Goal: Task Accomplishment & Management: Use online tool/utility

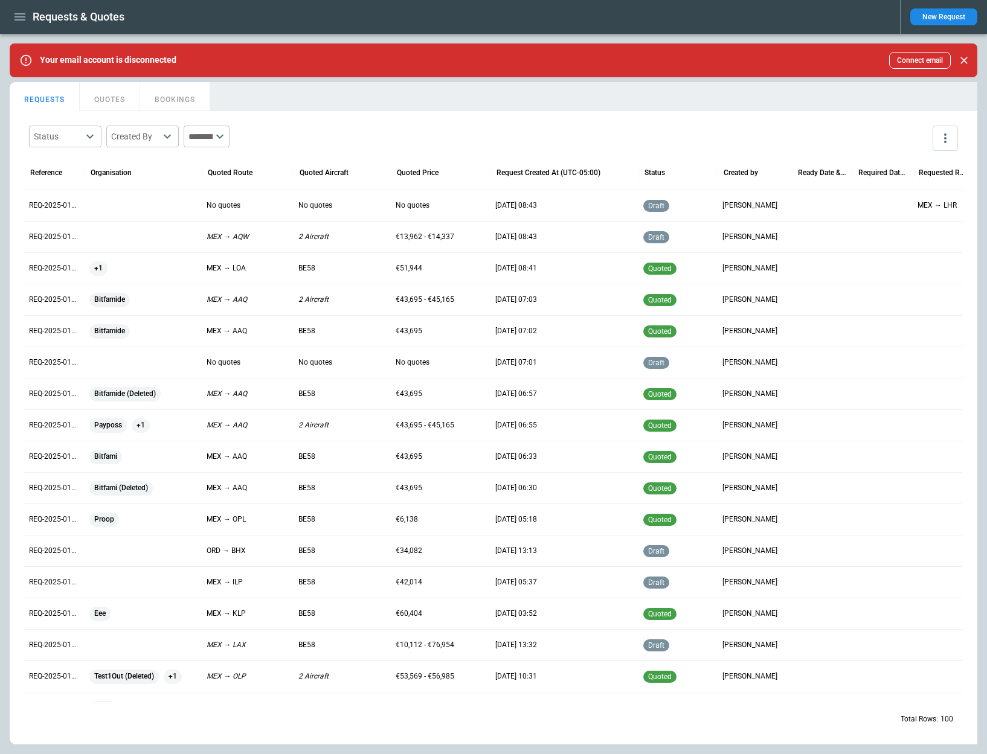
click at [17, 11] on icon "button" at bounding box center [20, 17] width 14 height 14
drag, startPoint x: 423, startPoint y: 91, endPoint x: 402, endPoint y: 98, distance: 23.1
click at [423, 91] on div at bounding box center [493, 377] width 987 height 754
click at [48, 203] on p "REQ-2025-010824" at bounding box center [54, 205] width 51 height 10
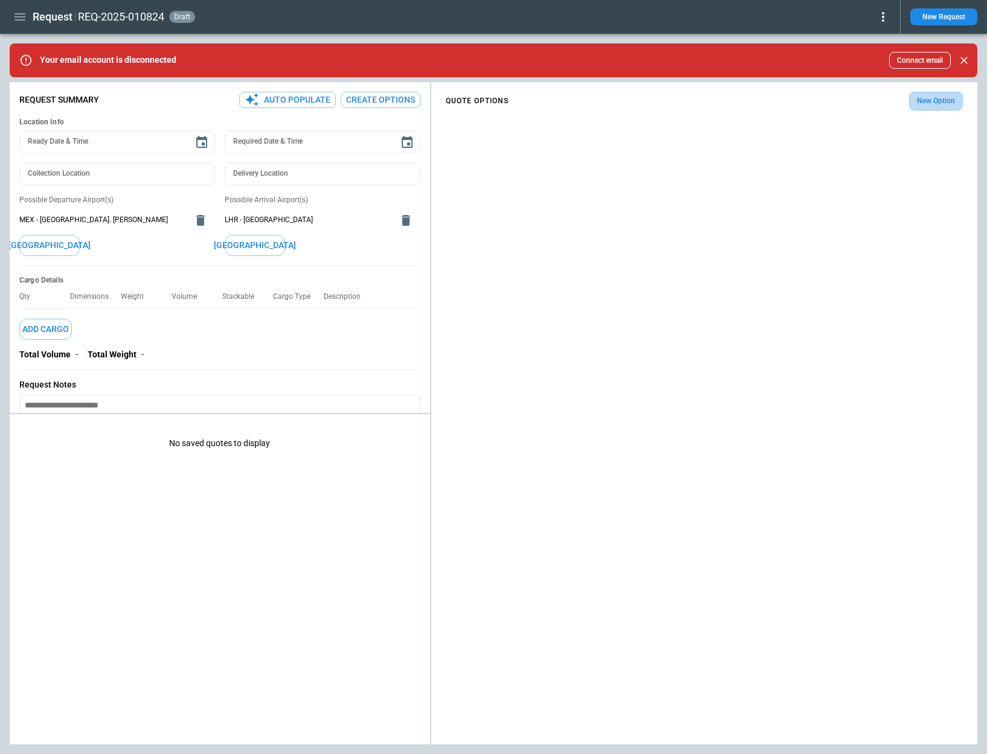
click at [926, 102] on button "New Option" at bounding box center [936, 101] width 54 height 19
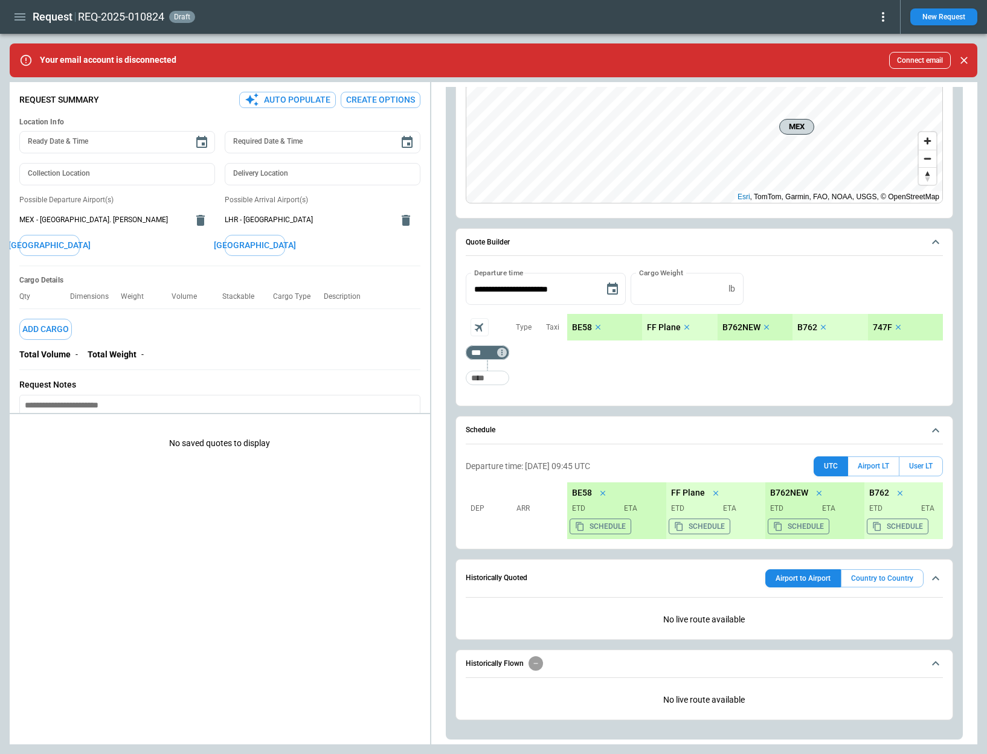
scroll to position [295, 0]
click at [504, 383] on input "Too short" at bounding box center [487, 378] width 39 height 22
type input "***"
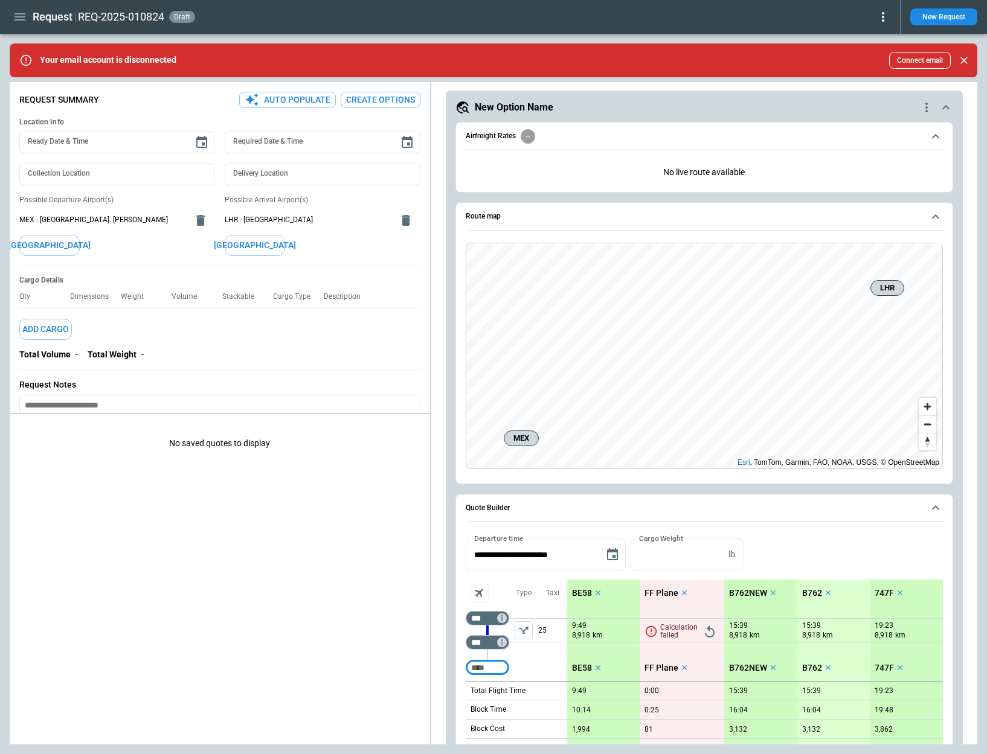
scroll to position [25, 0]
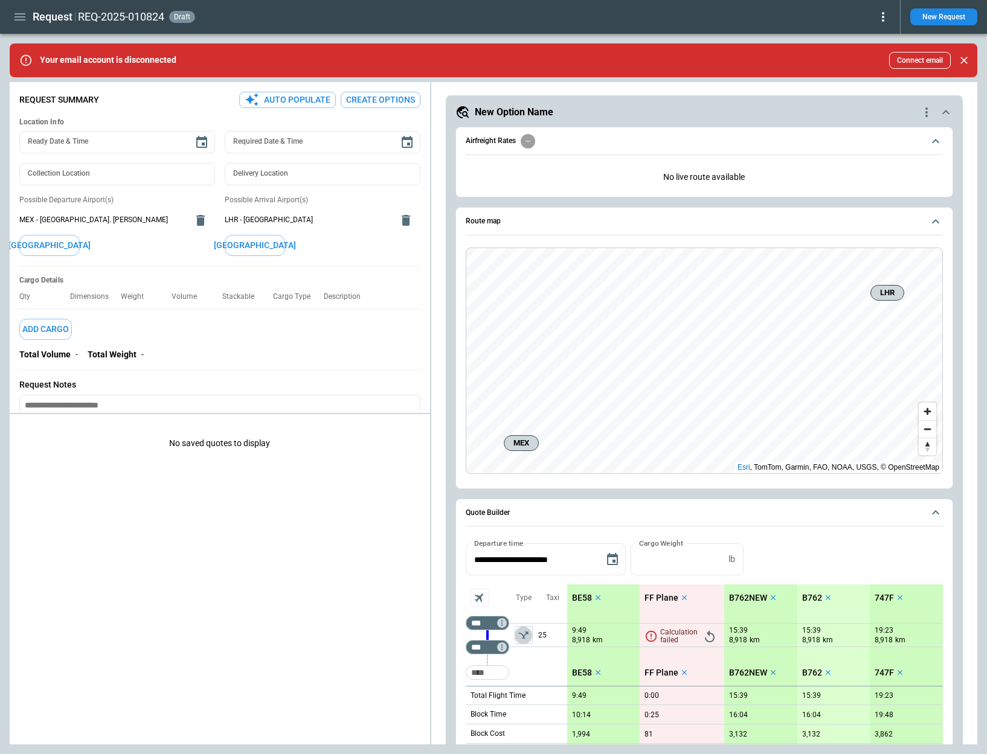
click at [518, 638] on icon "left aligned" at bounding box center [523, 635] width 12 height 12
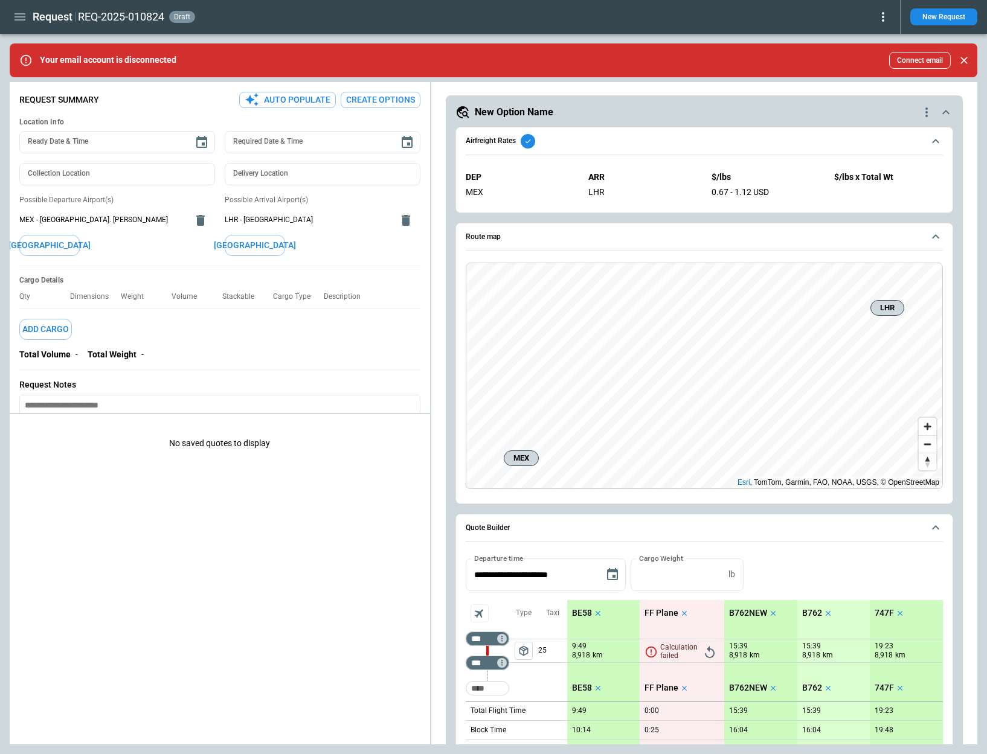
click at [669, 612] on p "FF Plane" at bounding box center [661, 613] width 34 height 10
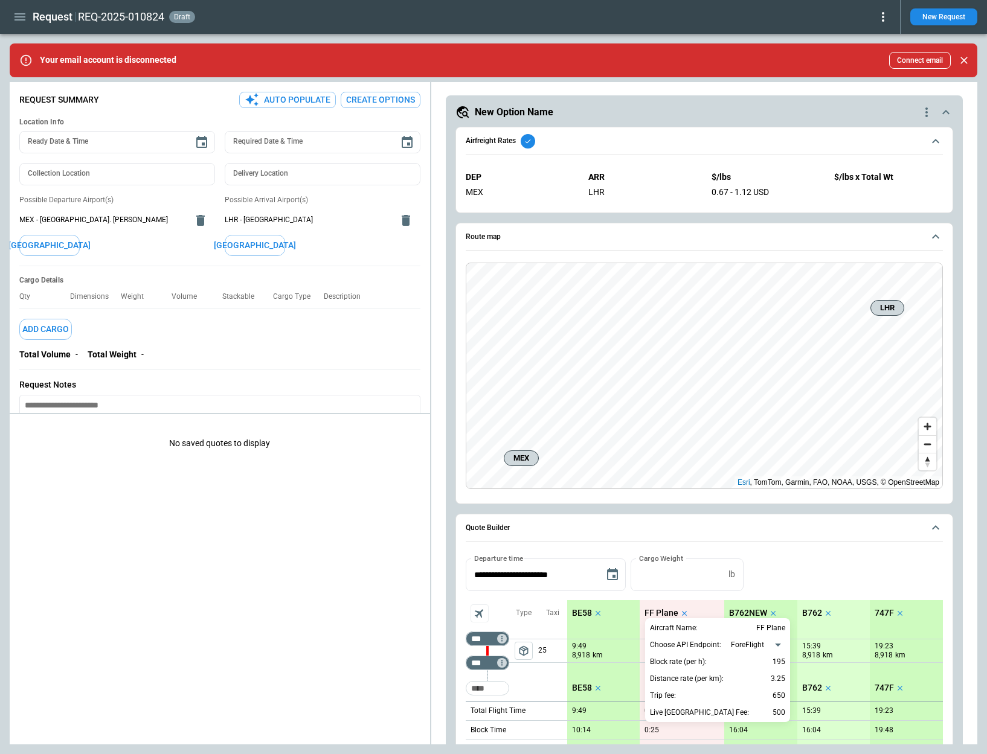
click at [748, 647] on body "**********" at bounding box center [493, 377] width 987 height 754
drag, startPoint x: 765, startPoint y: 665, endPoint x: 820, endPoint y: 625, distance: 67.9
click at [765, 665] on li "Aerios GCD" at bounding box center [758, 665] width 62 height 18
type input "**********"
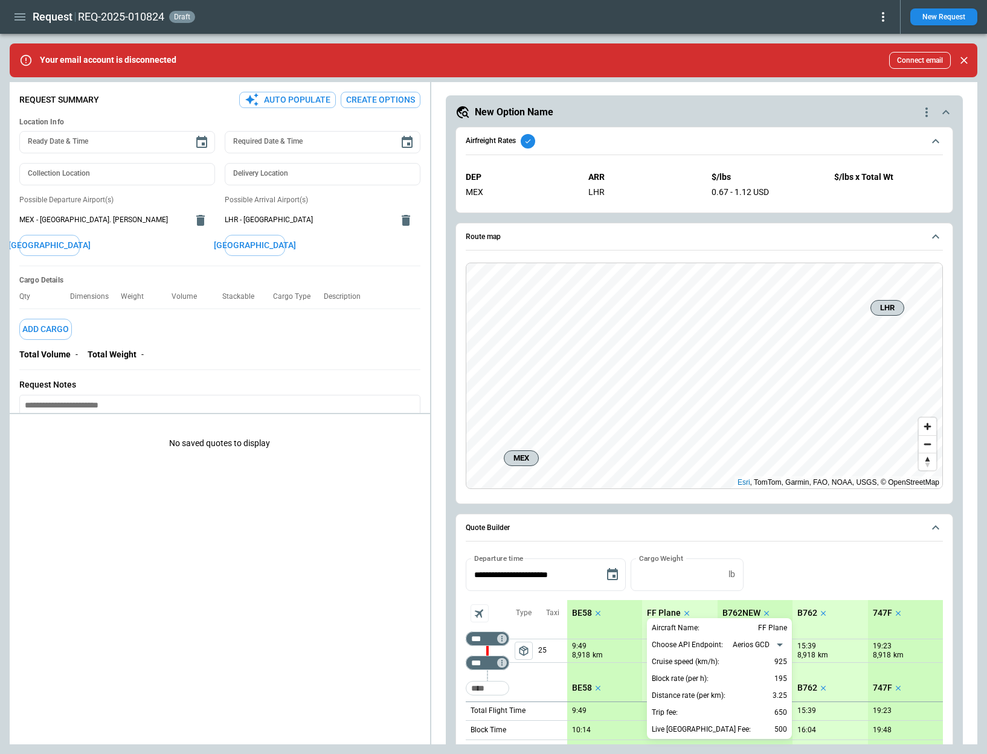
click at [888, 561] on div at bounding box center [493, 377] width 987 height 754
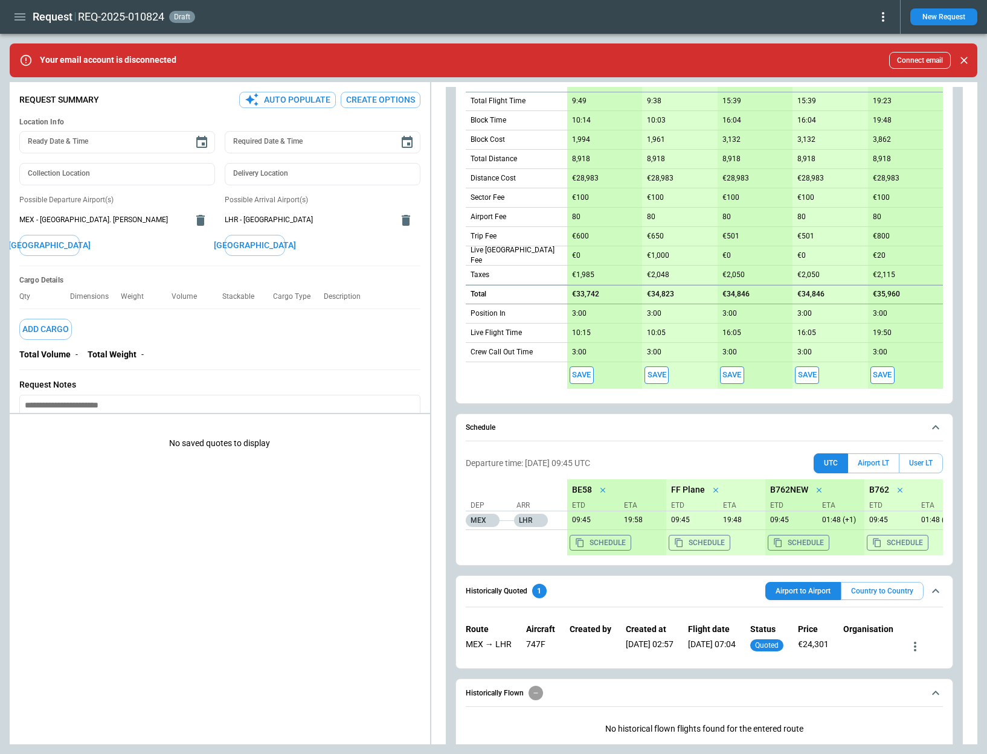
scroll to position [639, 0]
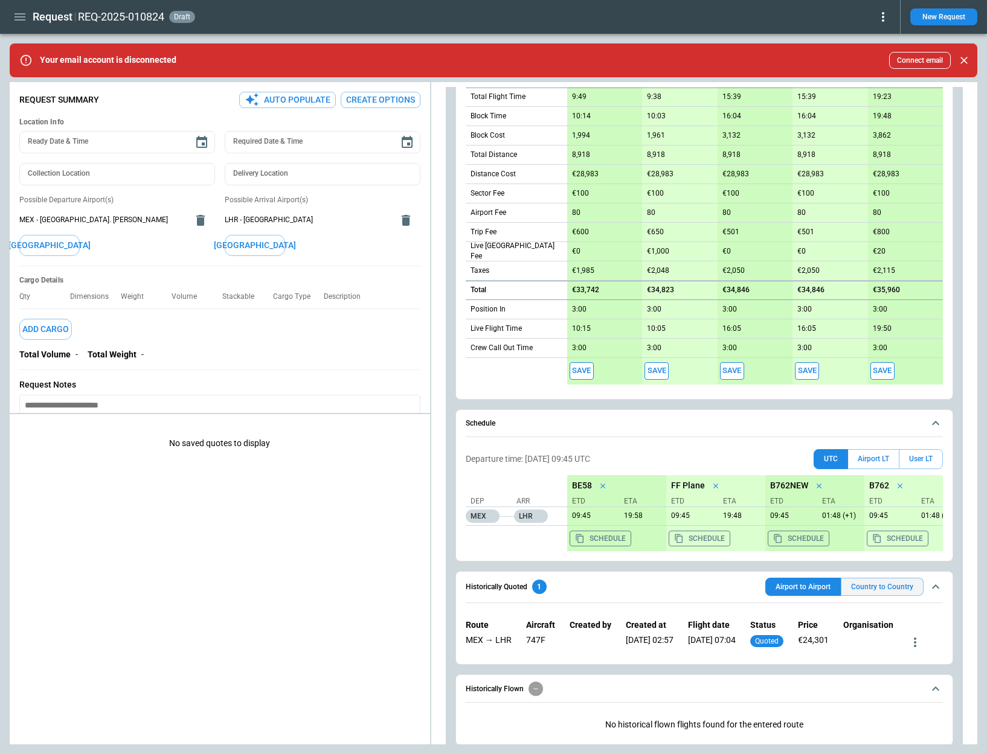
click at [870, 589] on div "Country to Country" at bounding box center [882, 587] width 83 height 18
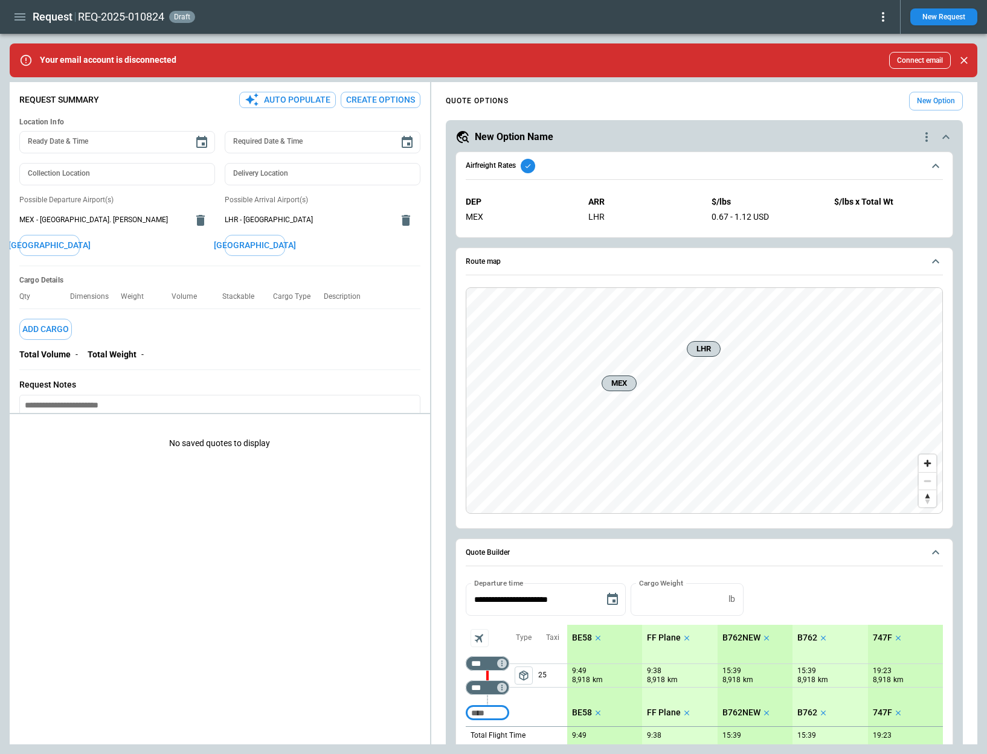
type textarea "*"
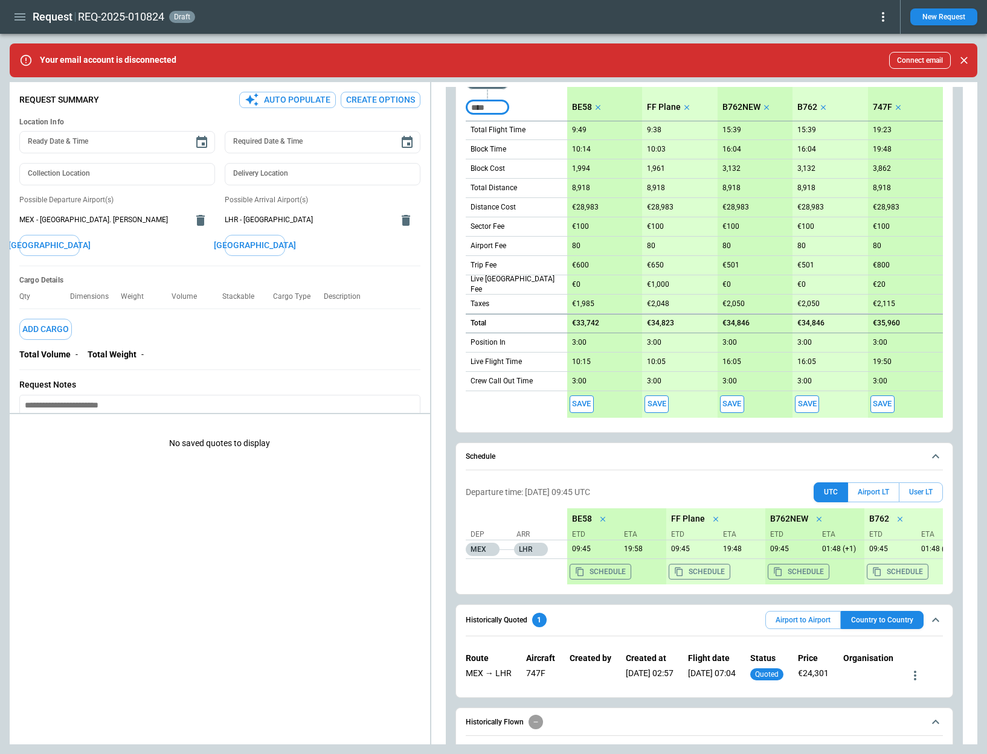
scroll to position [664, 0]
